Goal: Task Accomplishment & Management: Use online tool/utility

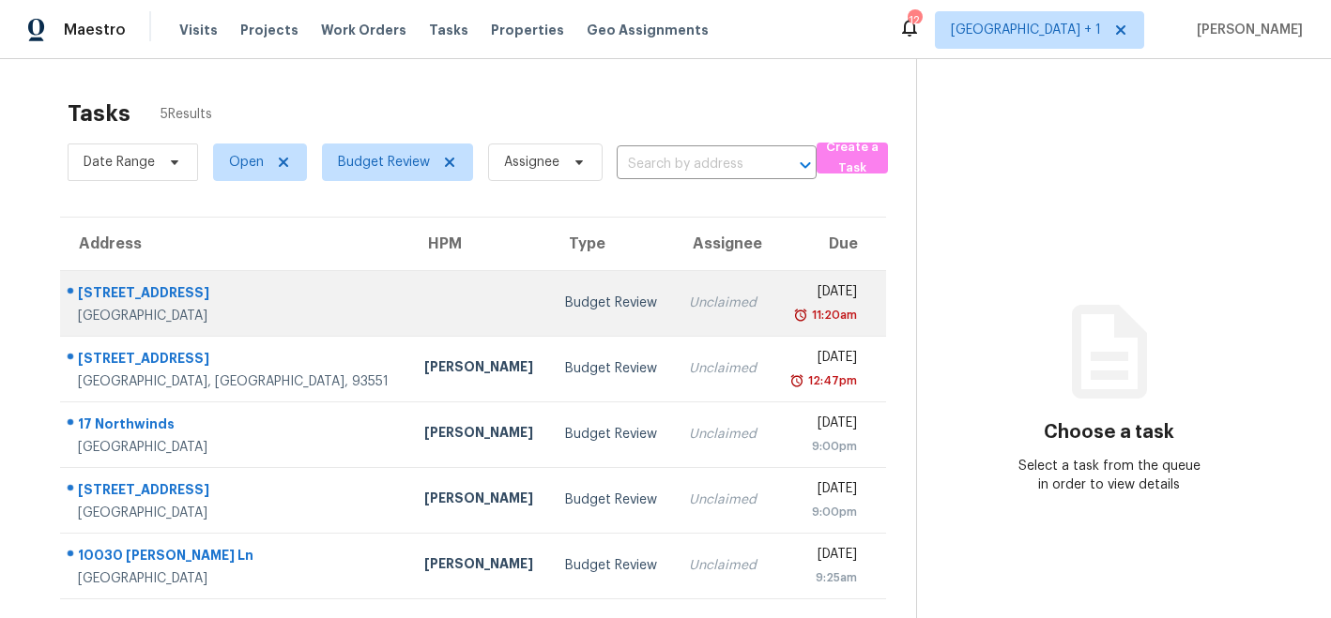
click at [409, 297] on td at bounding box center [479, 303] width 141 height 66
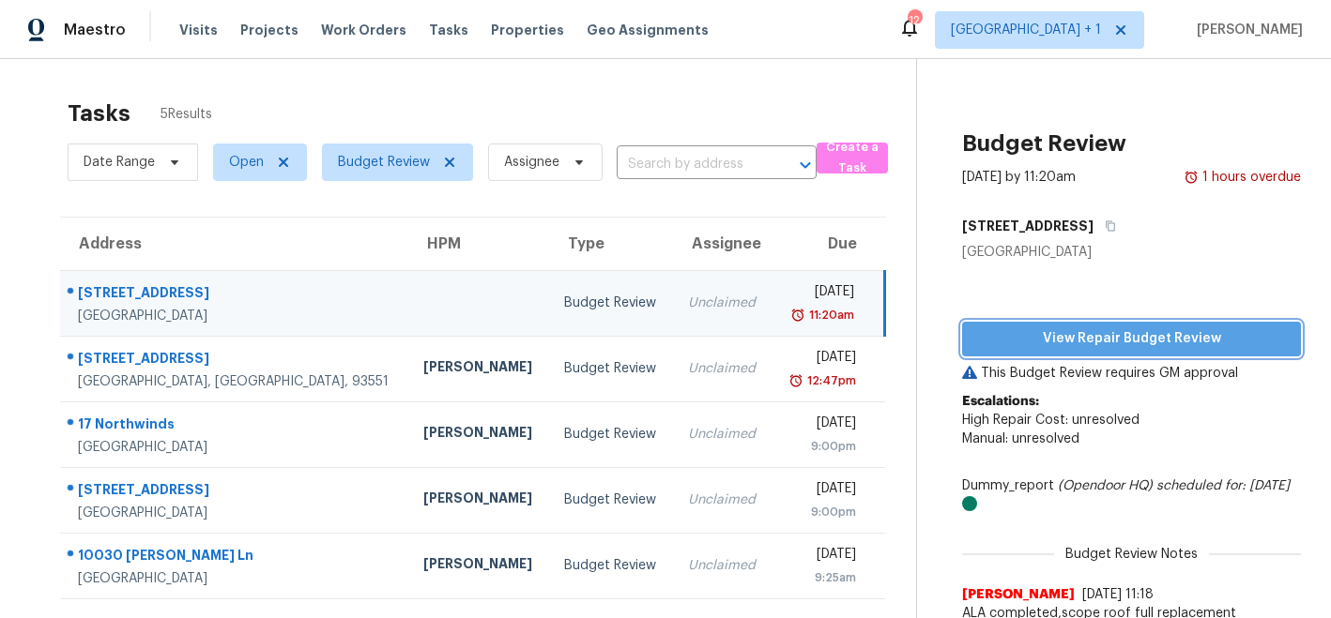
click at [1054, 342] on span "View Repair Budget Review" at bounding box center [1131, 339] width 309 height 23
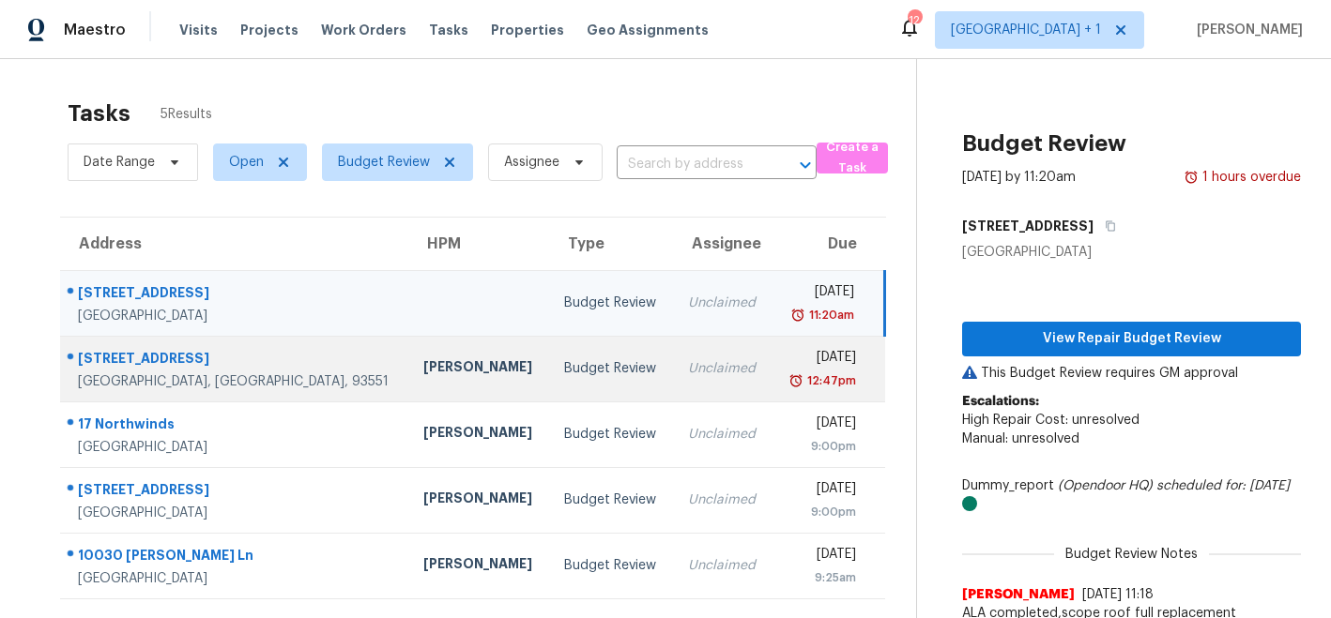
click at [423, 374] on div "[PERSON_NAME]" at bounding box center [478, 369] width 111 height 23
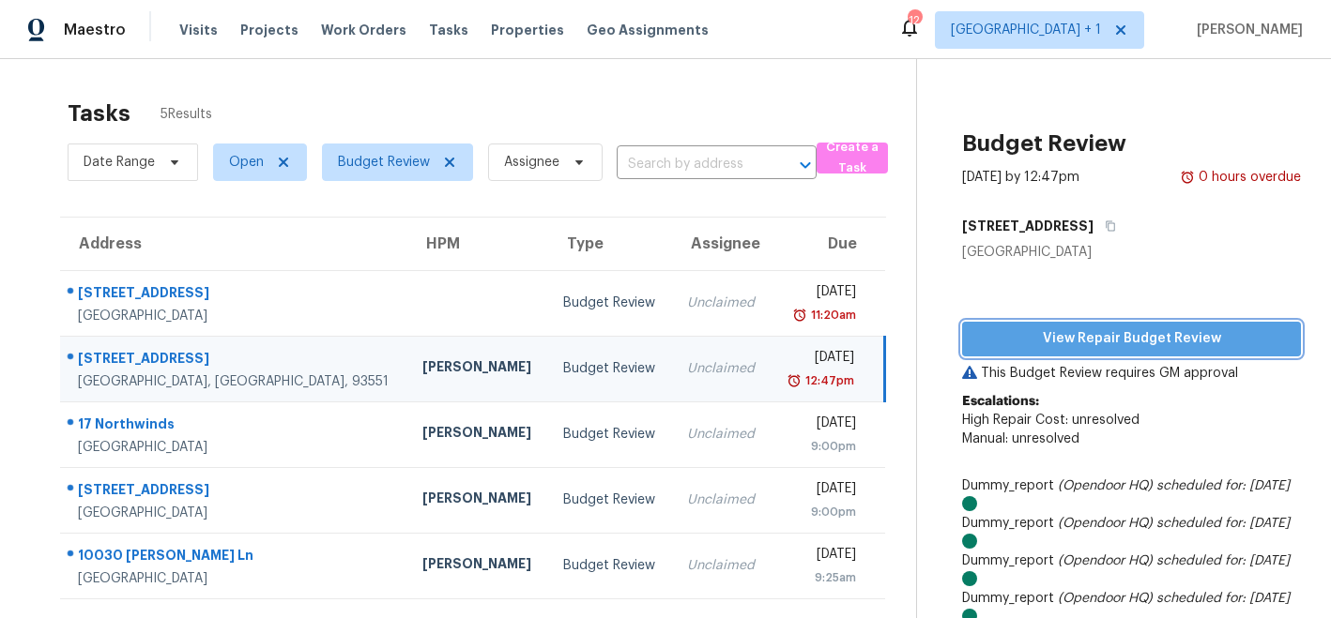
click at [1041, 344] on span "View Repair Budget Review" at bounding box center [1131, 339] width 309 height 23
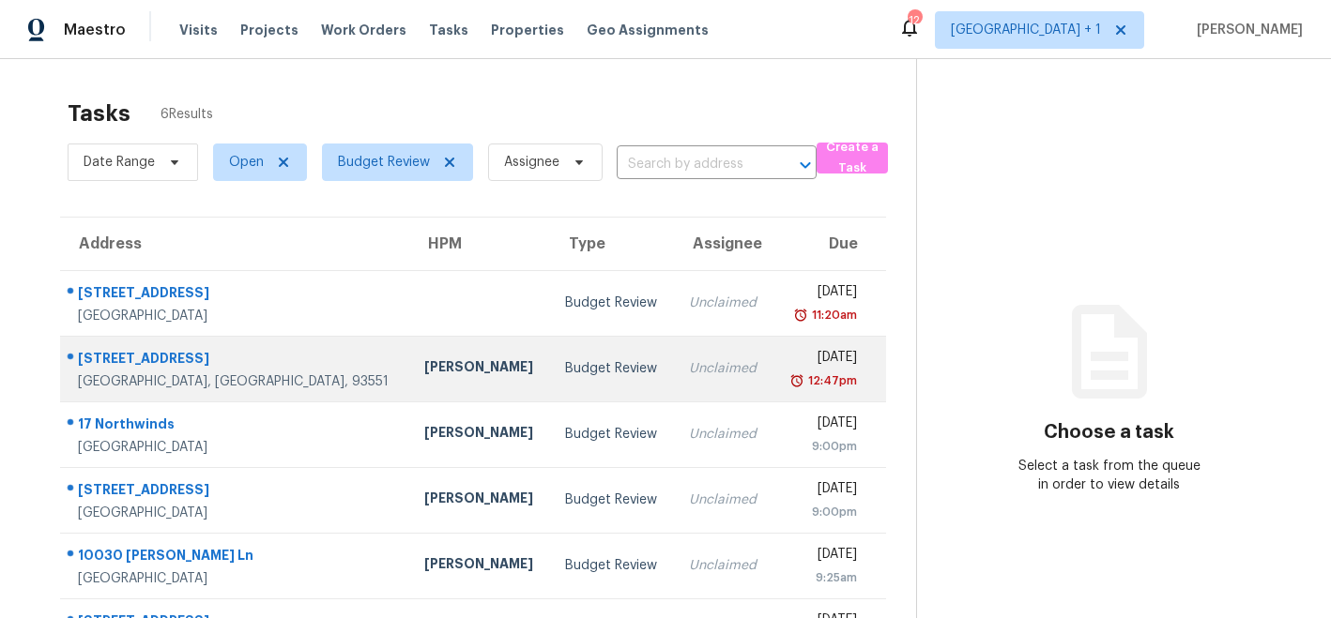
click at [424, 369] on div "[PERSON_NAME]" at bounding box center [479, 369] width 111 height 23
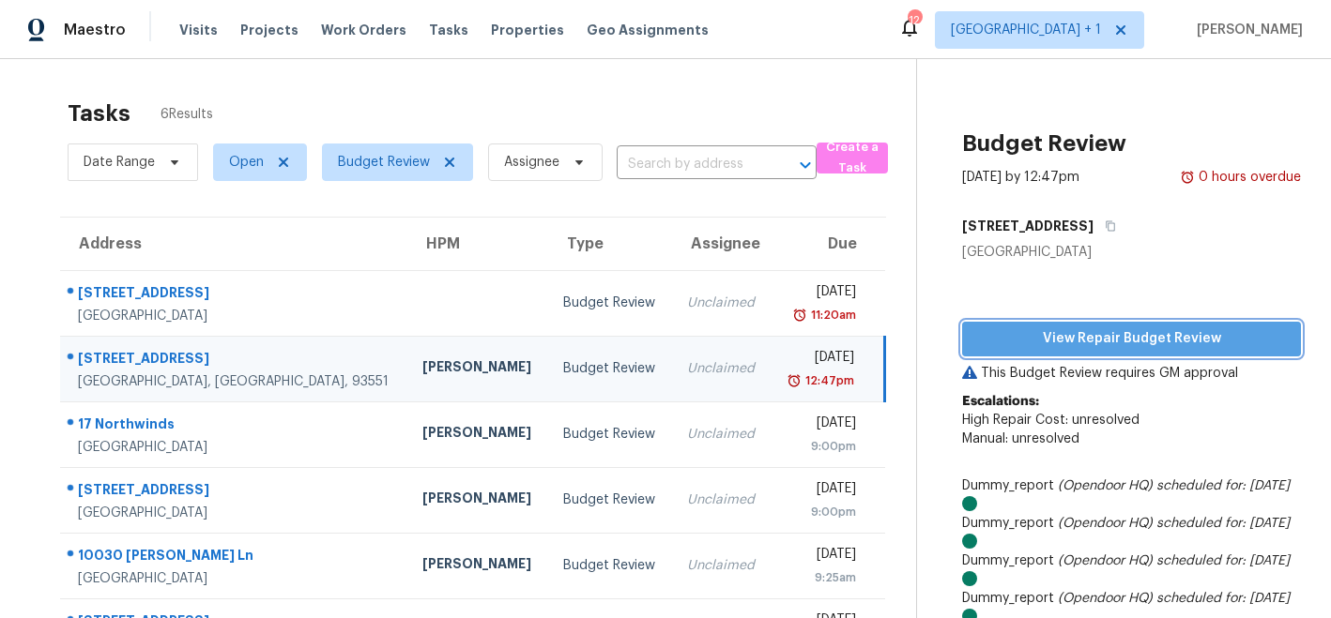
click at [1017, 332] on span "View Repair Budget Review" at bounding box center [1131, 339] width 309 height 23
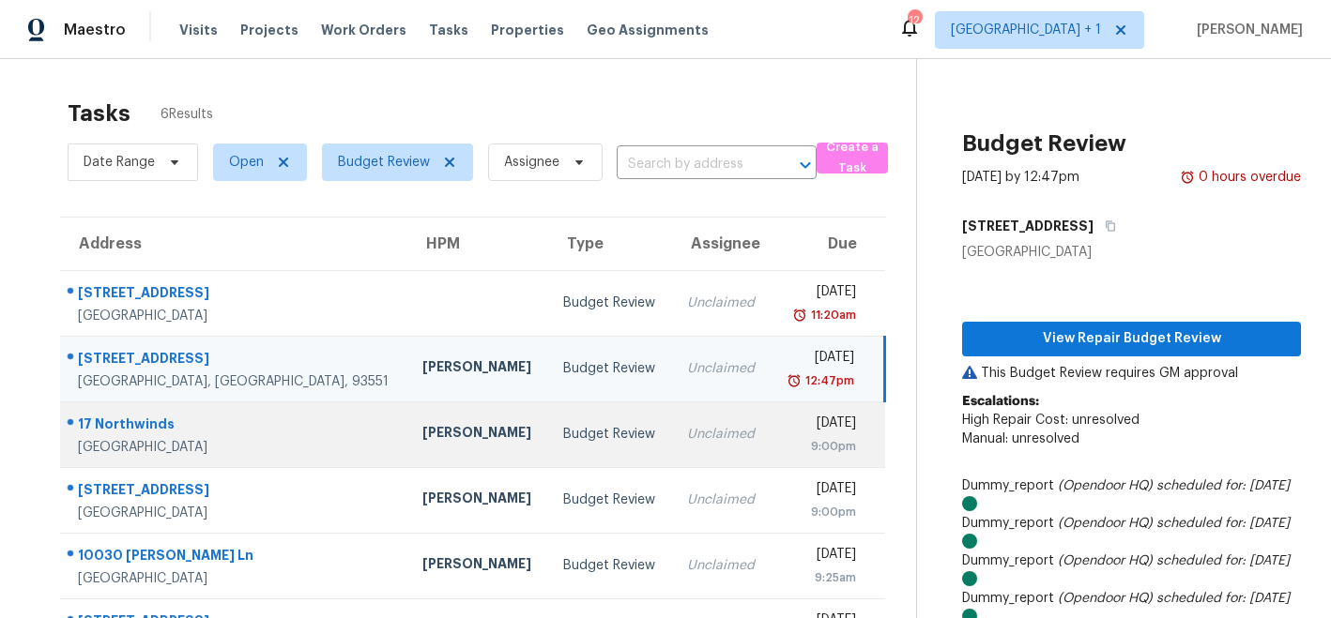
click at [422, 431] on div "[PERSON_NAME]" at bounding box center [477, 434] width 111 height 23
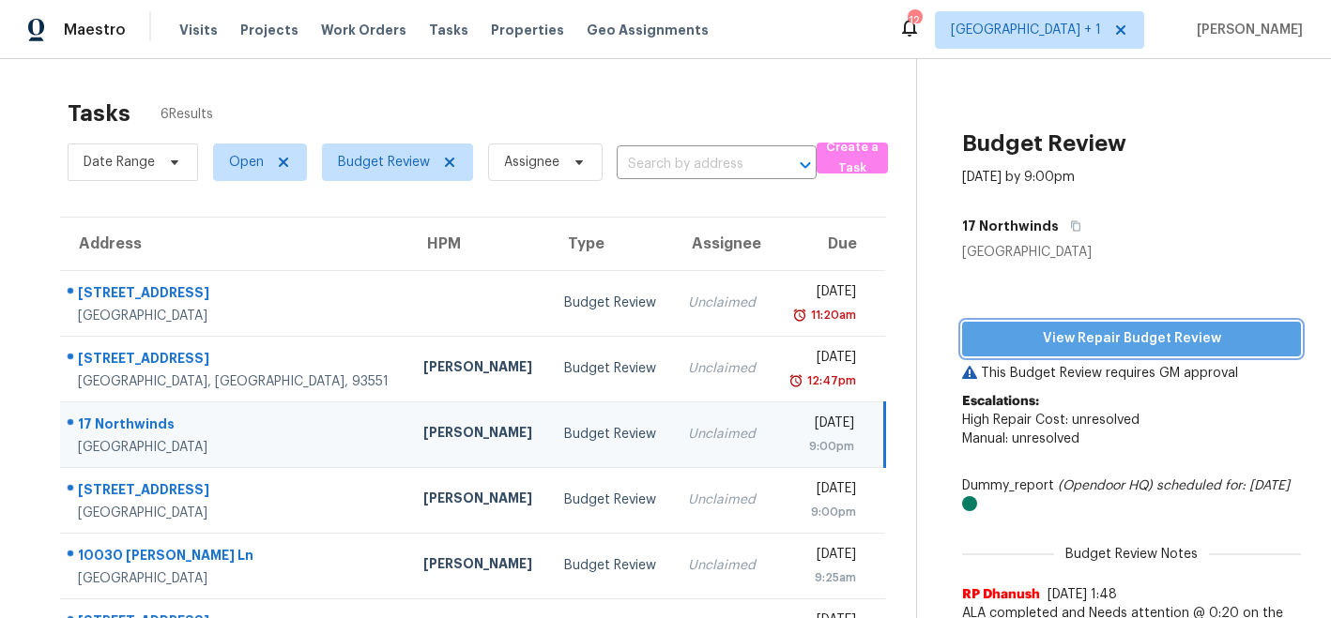
click at [1028, 339] on span "View Repair Budget Review" at bounding box center [1131, 339] width 309 height 23
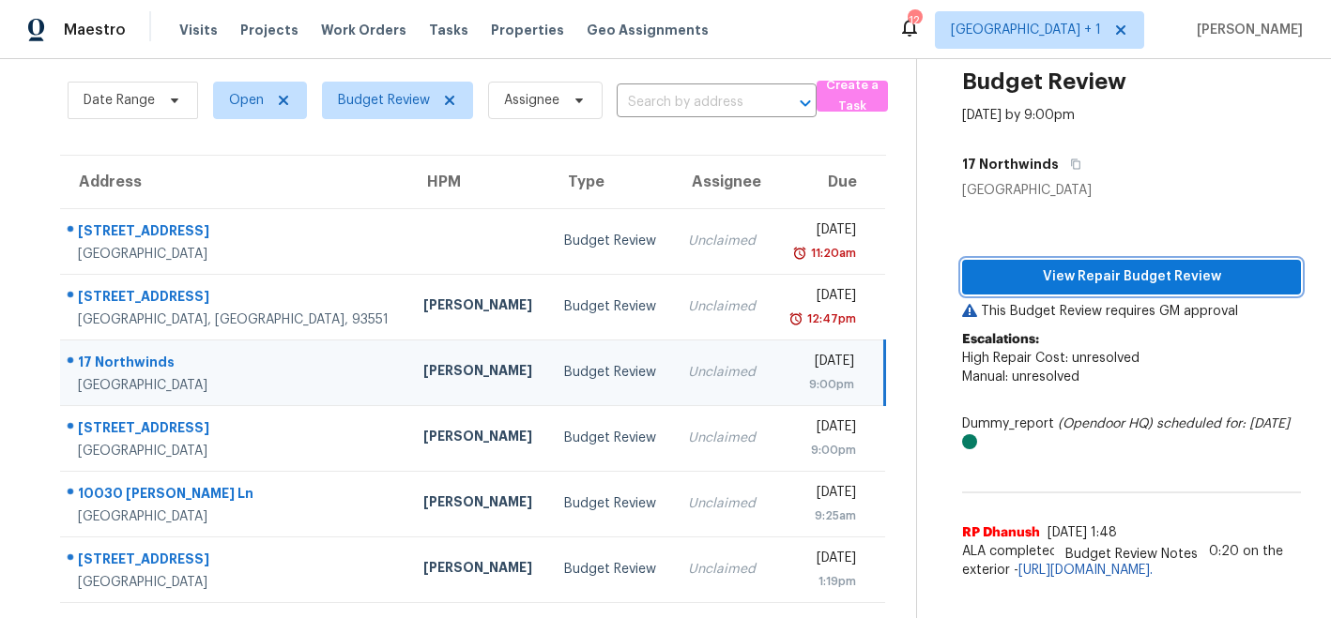
scroll to position [166, 0]
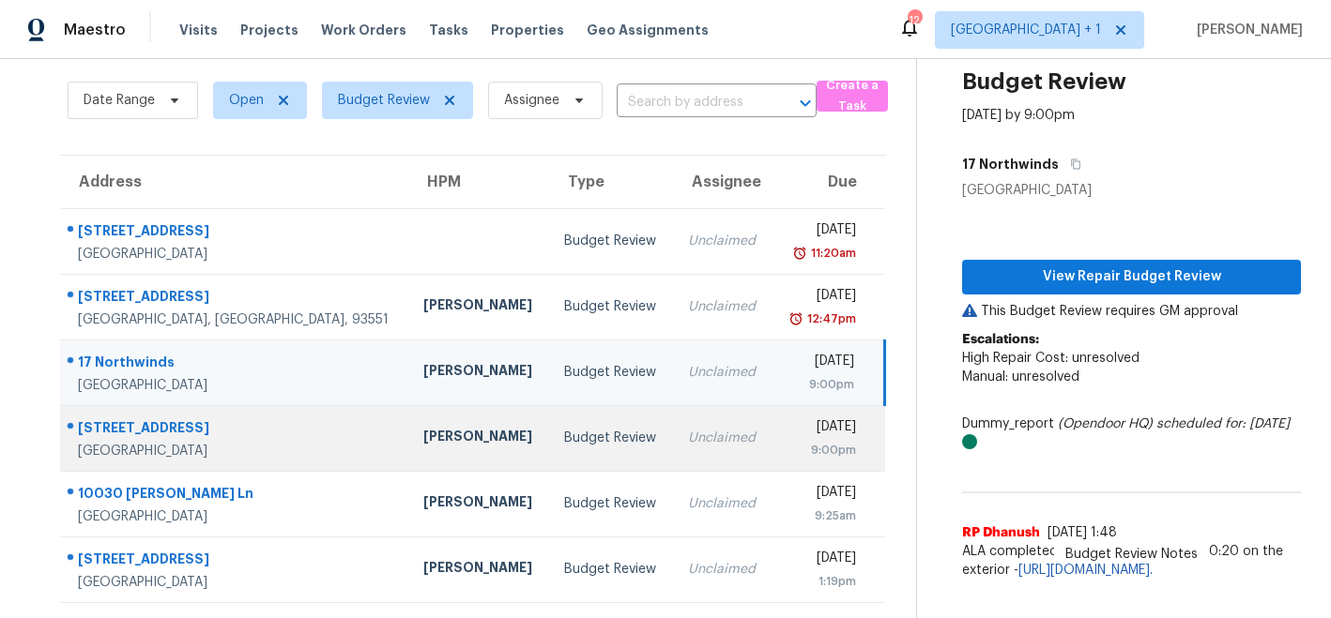
click at [423, 427] on div "[PERSON_NAME]" at bounding box center [478, 438] width 111 height 23
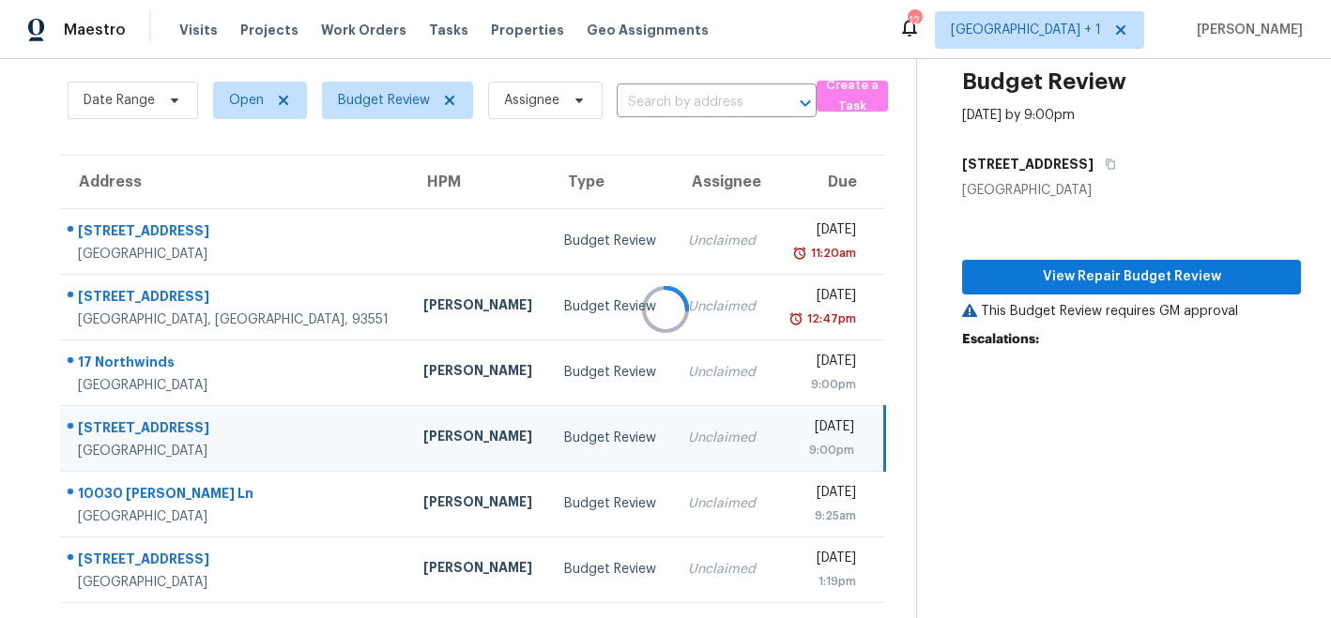
scroll to position [61, 0]
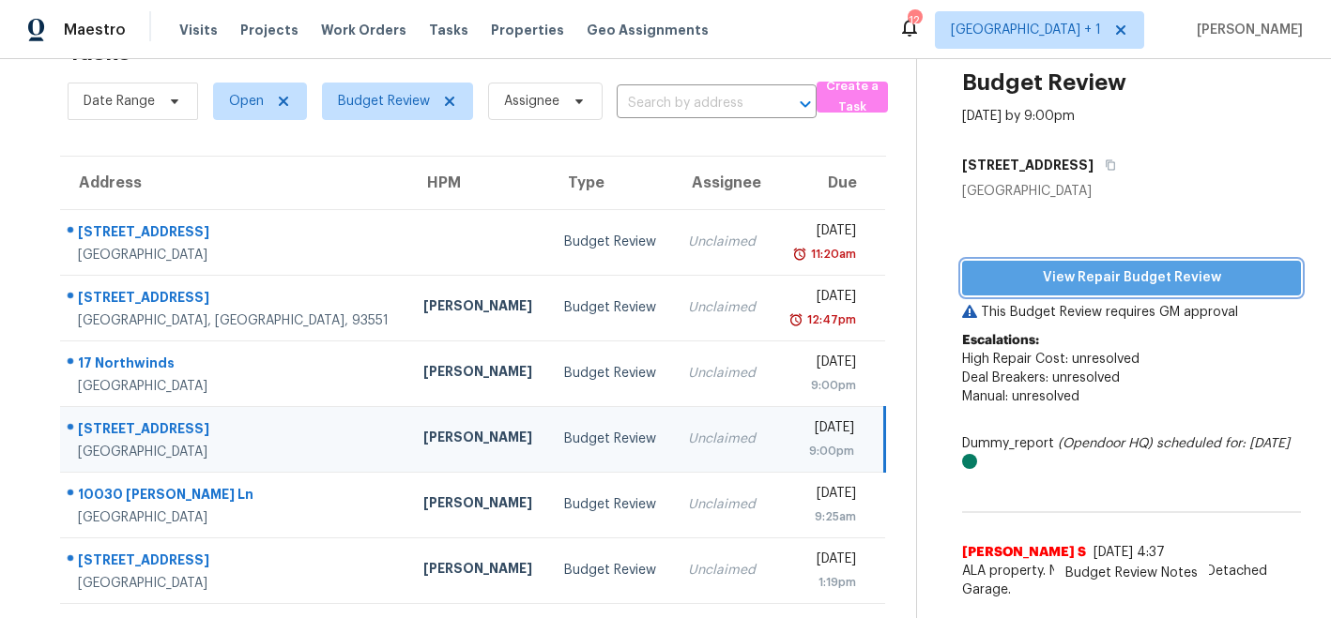
click at [1076, 281] on span "View Repair Budget Review" at bounding box center [1131, 278] width 309 height 23
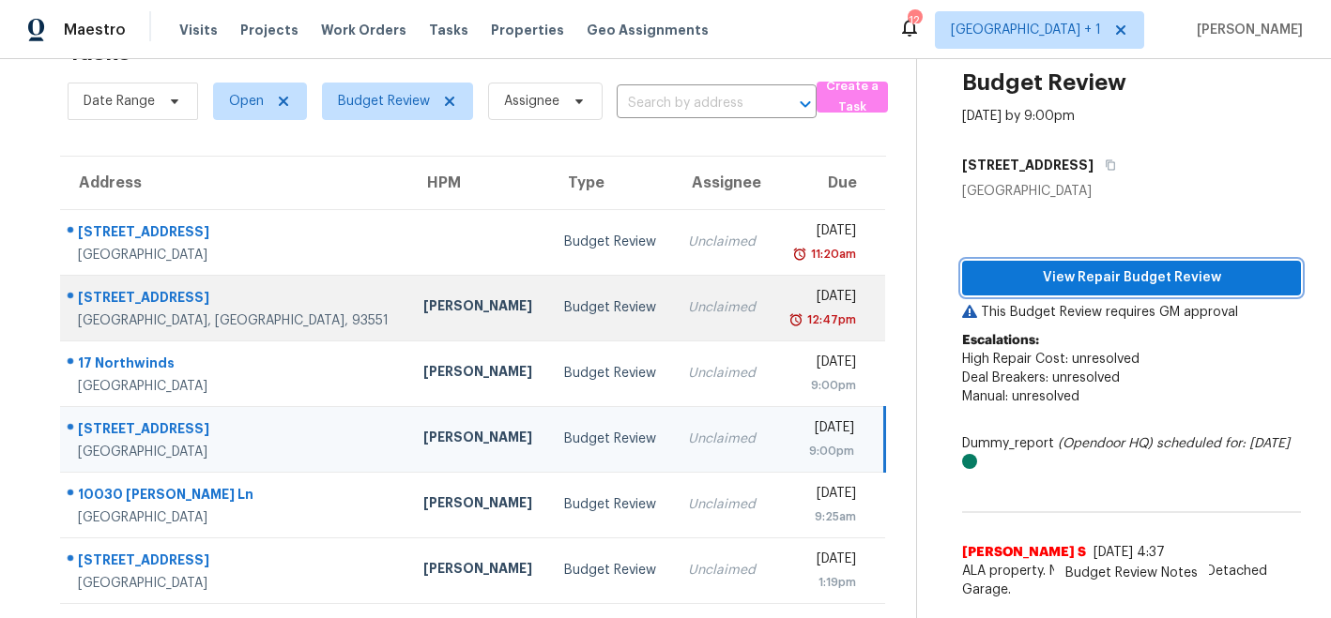
scroll to position [127, 0]
